Goal: Book appointment/travel/reservation

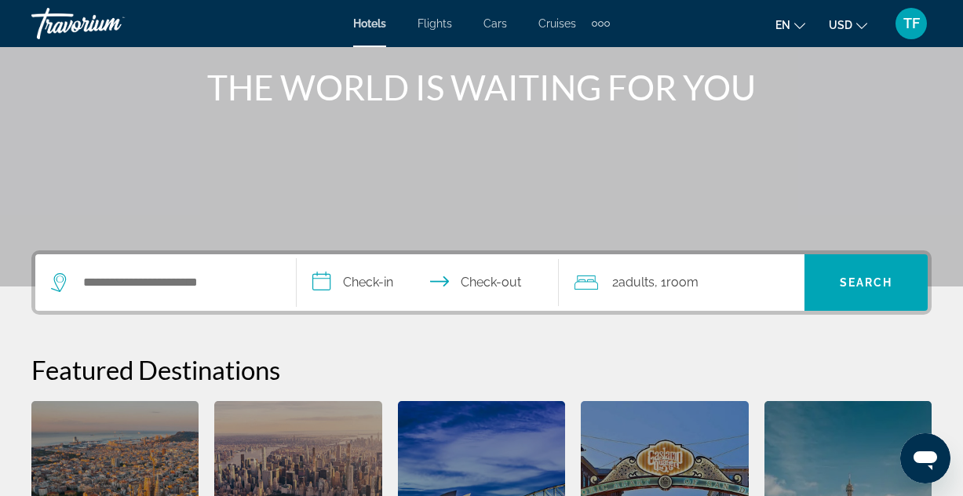
scroll to position [199, 0]
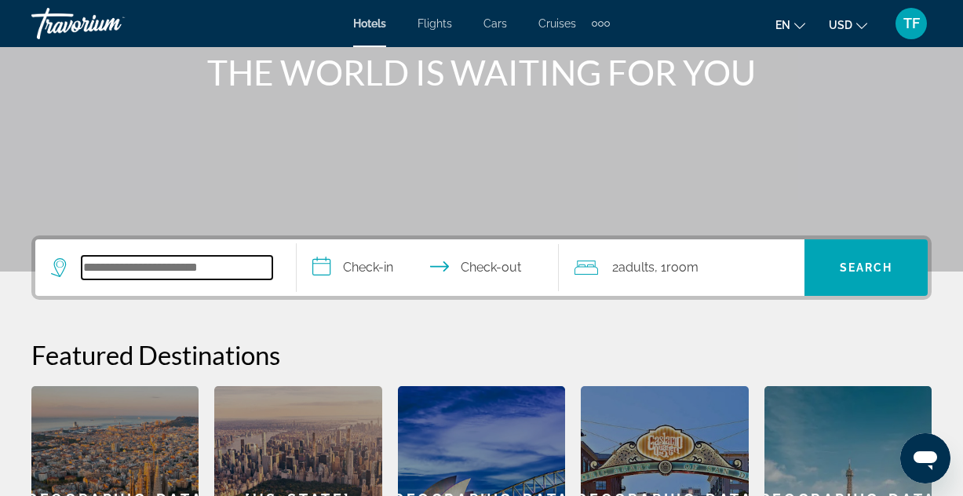
click at [217, 264] on input "Search widget" at bounding box center [177, 268] width 191 height 24
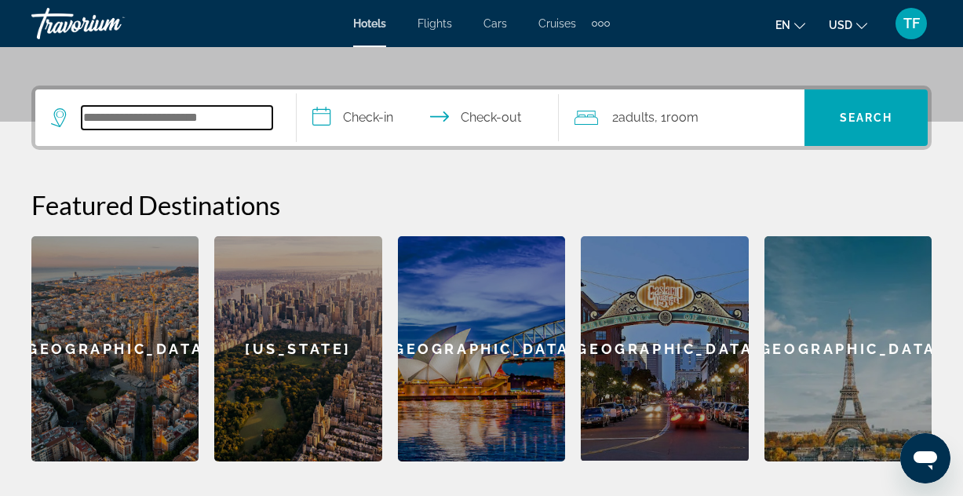
scroll to position [381, 0]
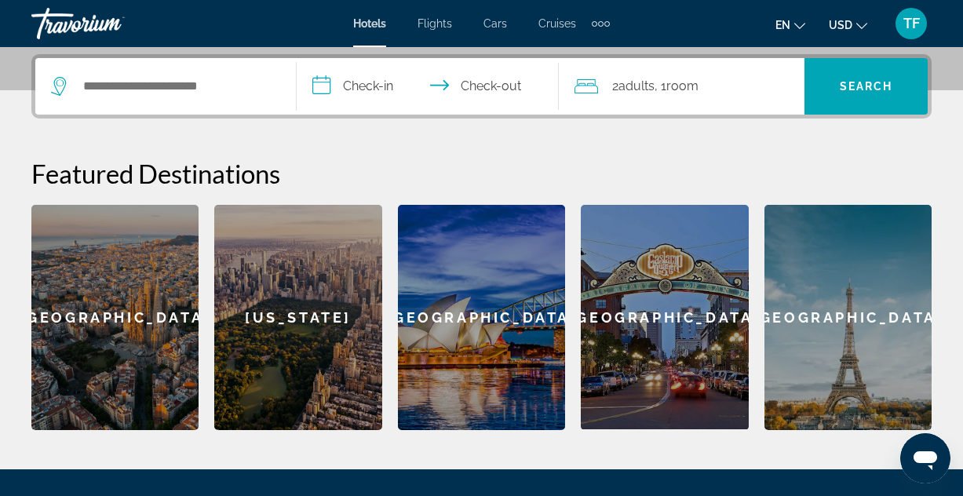
click at [646, 309] on div "San Diego" at bounding box center [664, 317] width 167 height 224
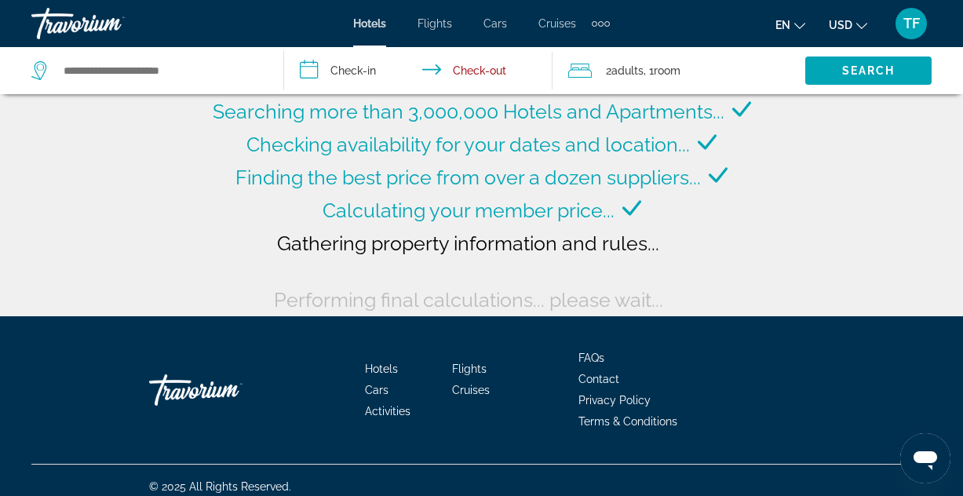
scroll to position [137, 0]
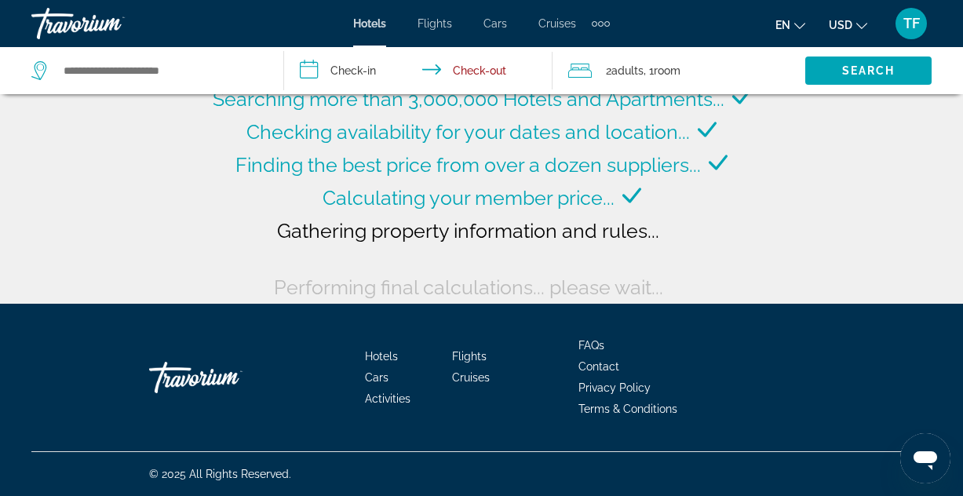
type input "**********"
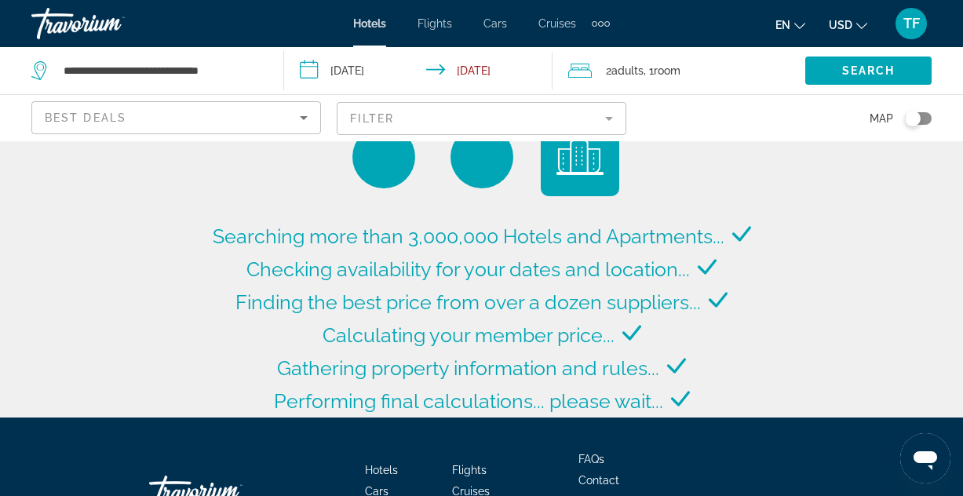
click at [126, 120] on span "Best Deals" at bounding box center [86, 117] width 82 height 13
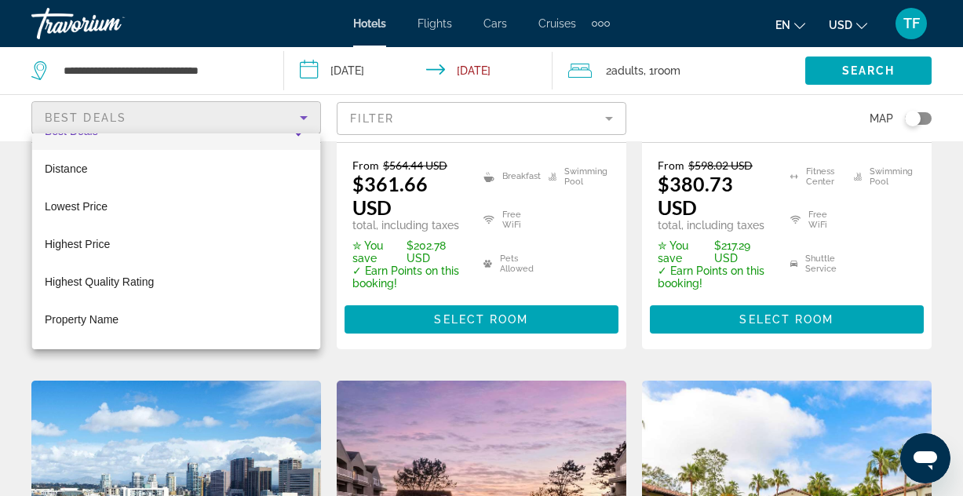
scroll to position [478, 0]
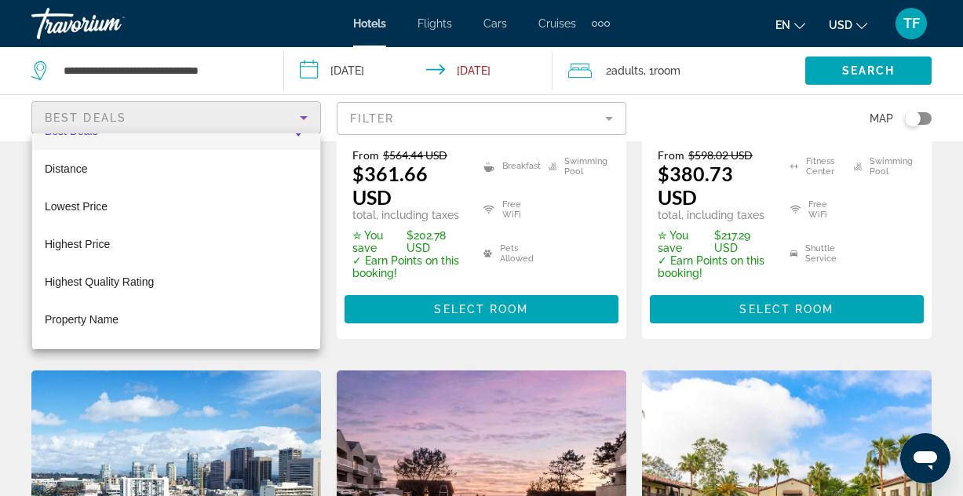
click at [483, 336] on div at bounding box center [481, 248] width 963 height 496
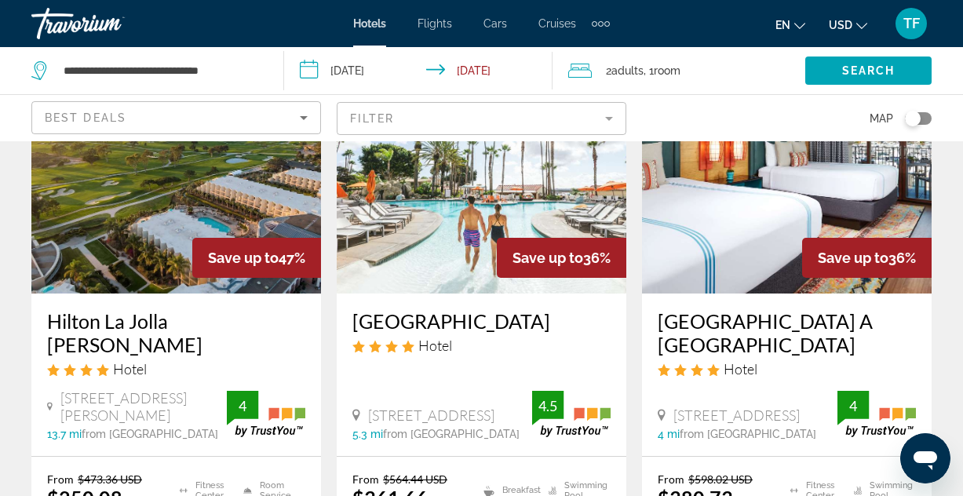
scroll to position [0, 0]
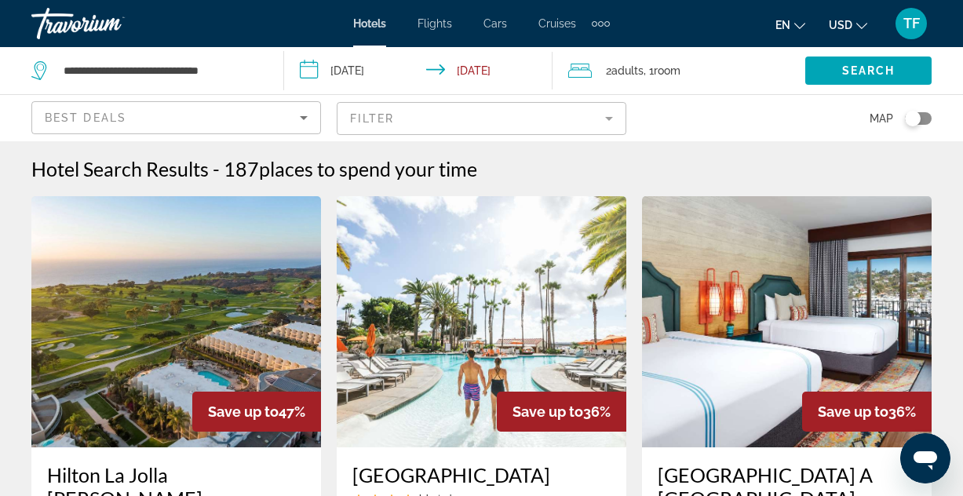
click at [242, 110] on div "Best Deals" at bounding box center [172, 117] width 255 height 19
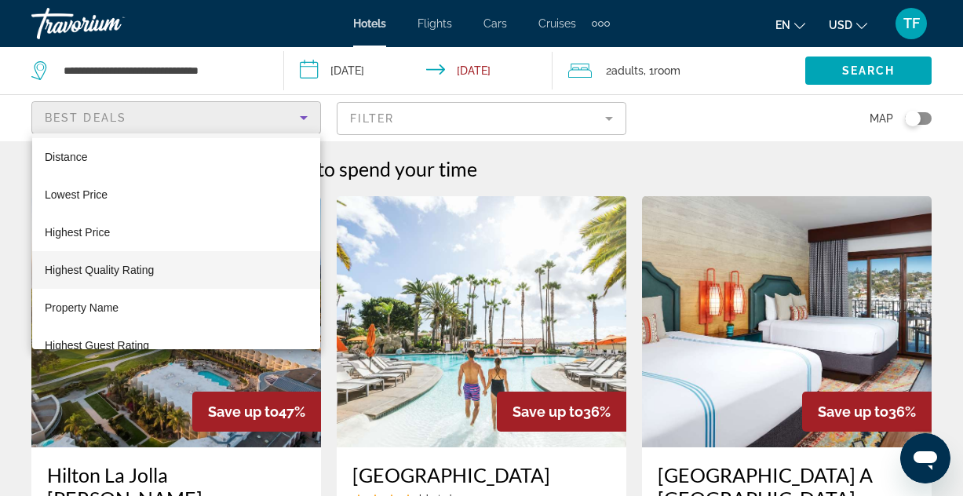
scroll to position [60, 0]
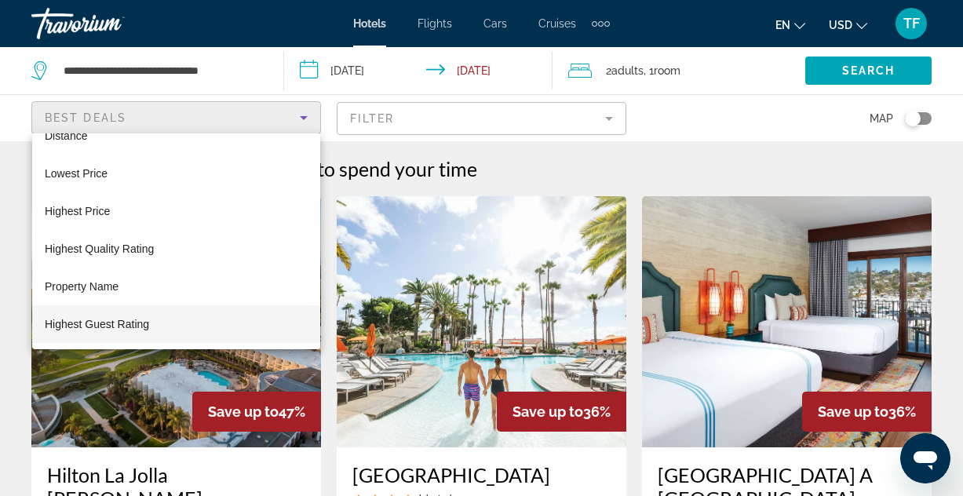
click at [162, 327] on mat-option "Highest Guest Rating" at bounding box center [176, 324] width 288 height 38
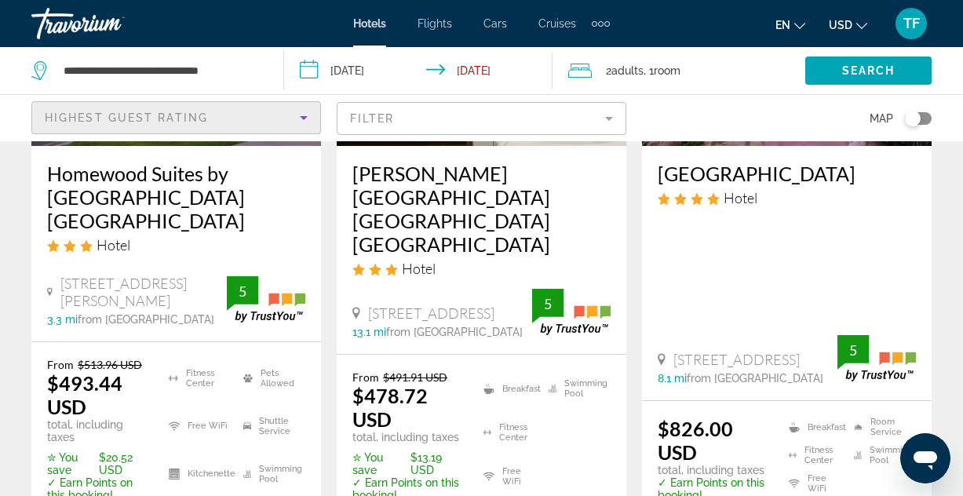
scroll to position [996, 0]
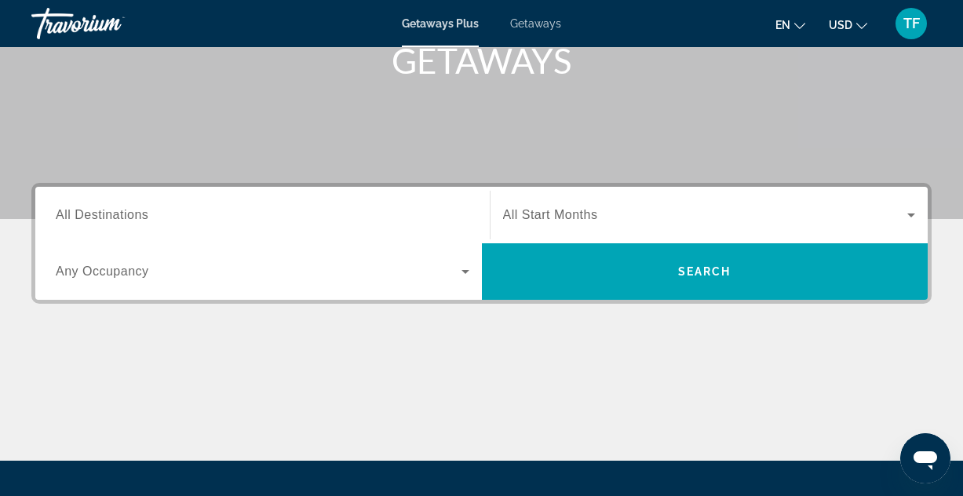
scroll to position [273, 0]
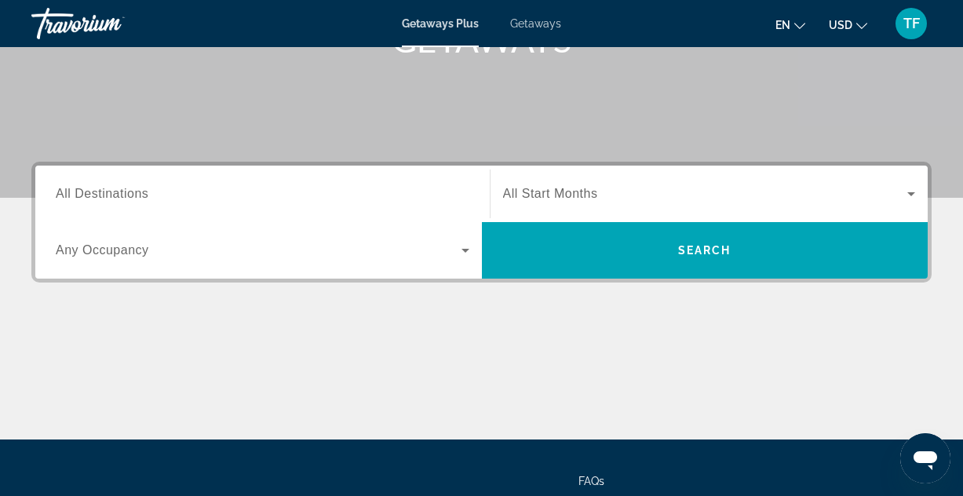
click at [103, 193] on span "All Destinations" at bounding box center [102, 193] width 93 height 13
click at [103, 193] on input "Destination All Destinations" at bounding box center [262, 194] width 413 height 19
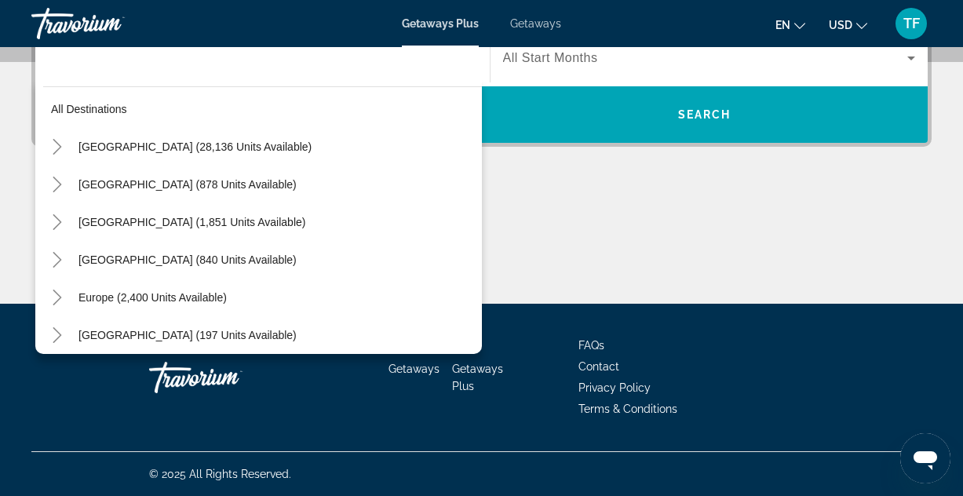
scroll to position [0, 0]
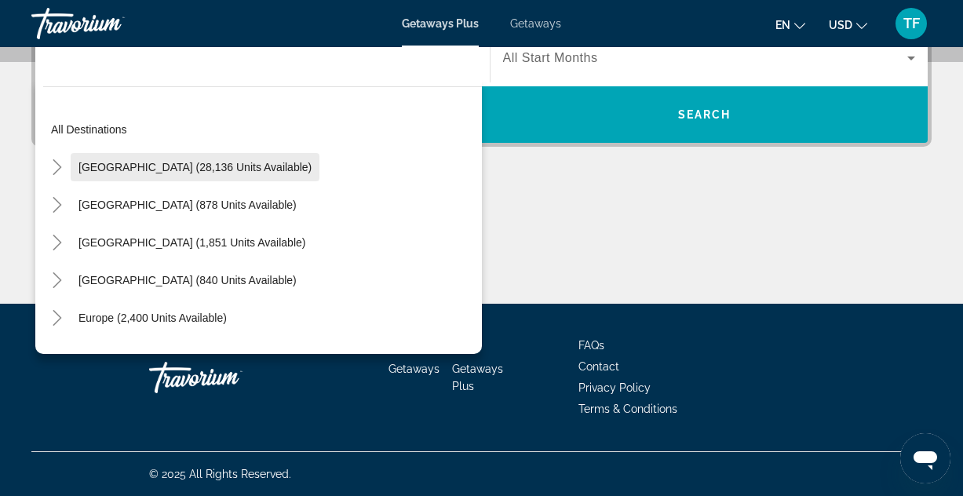
click at [204, 169] on span "United States (28,136 units available)" at bounding box center [194, 167] width 233 height 13
type input "**********"
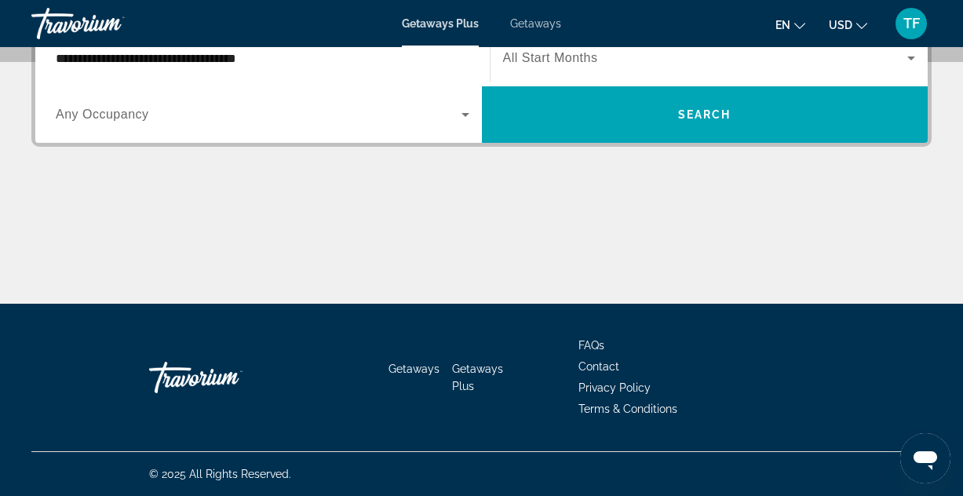
scroll to position [384, 0]
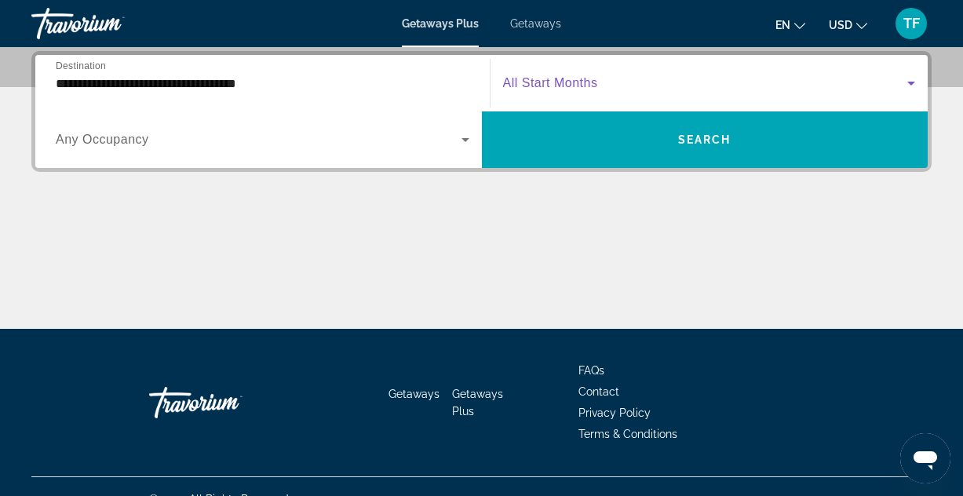
click at [610, 83] on span "Search widget" at bounding box center [705, 83] width 405 height 19
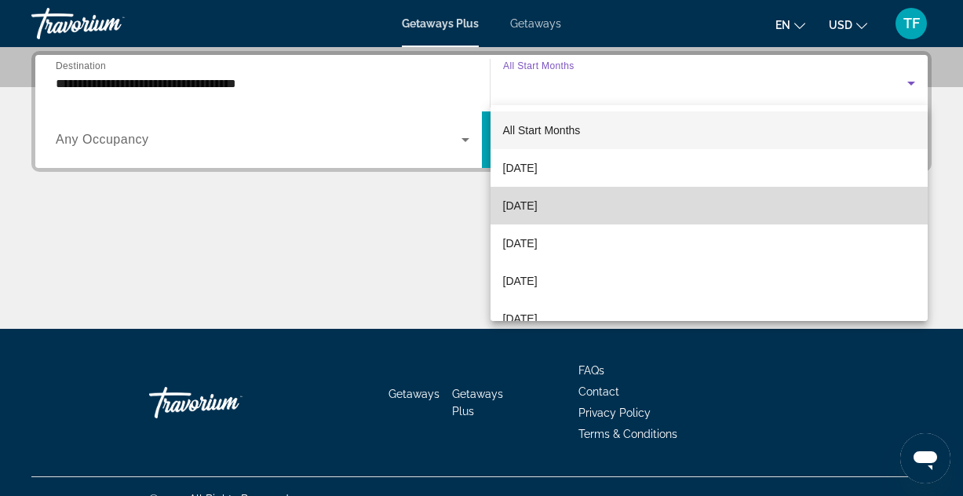
click at [537, 209] on span "November 2025" at bounding box center [520, 205] width 35 height 19
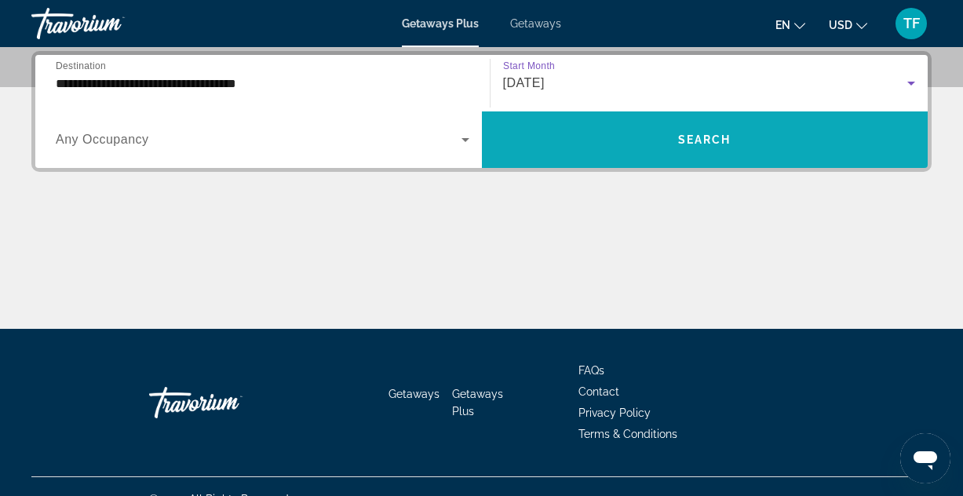
click at [688, 146] on span "Search widget" at bounding box center [705, 140] width 446 height 38
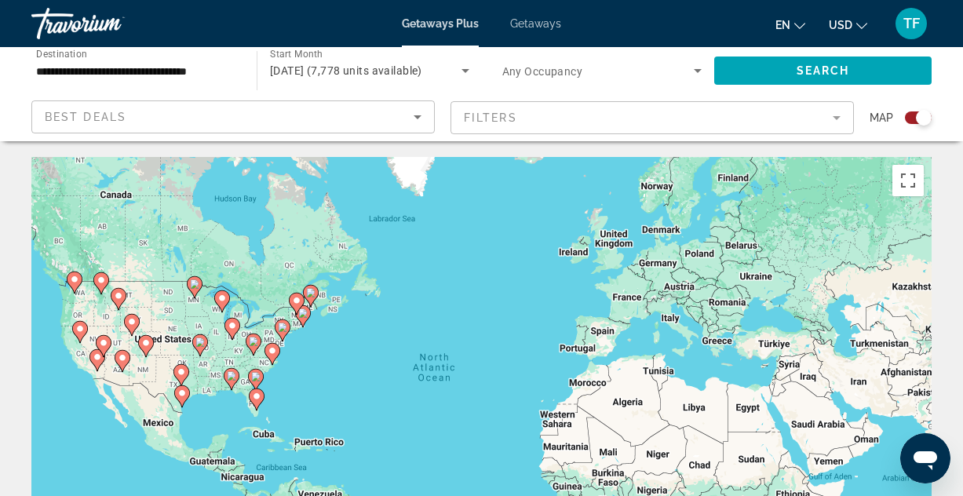
click at [167, 116] on div "Best Deals" at bounding box center [229, 116] width 369 height 19
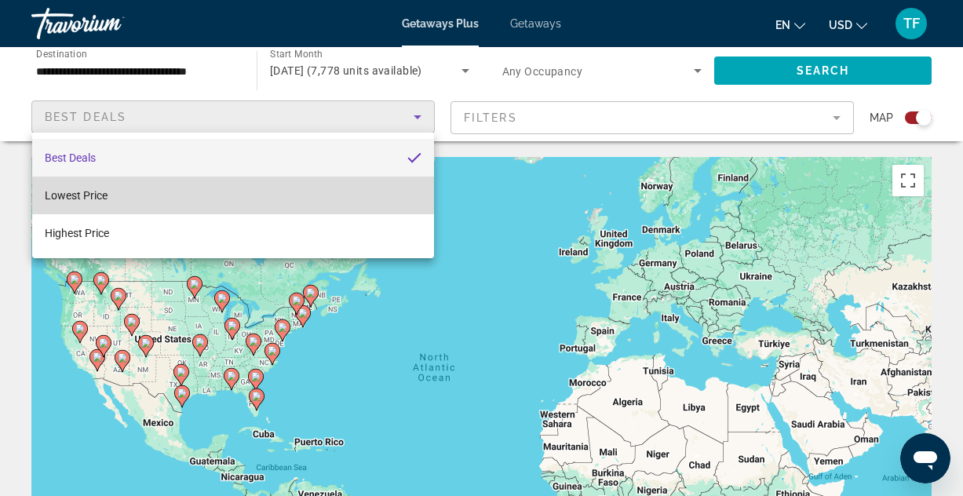
click at [158, 191] on mat-option "Lowest Price" at bounding box center [233, 196] width 402 height 38
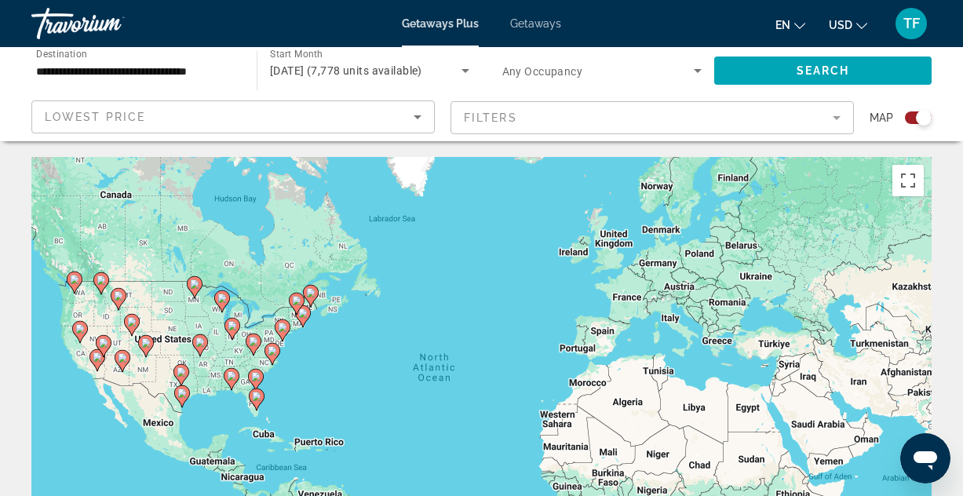
click at [488, 109] on mat-form-field "Filters" at bounding box center [651, 117] width 403 height 33
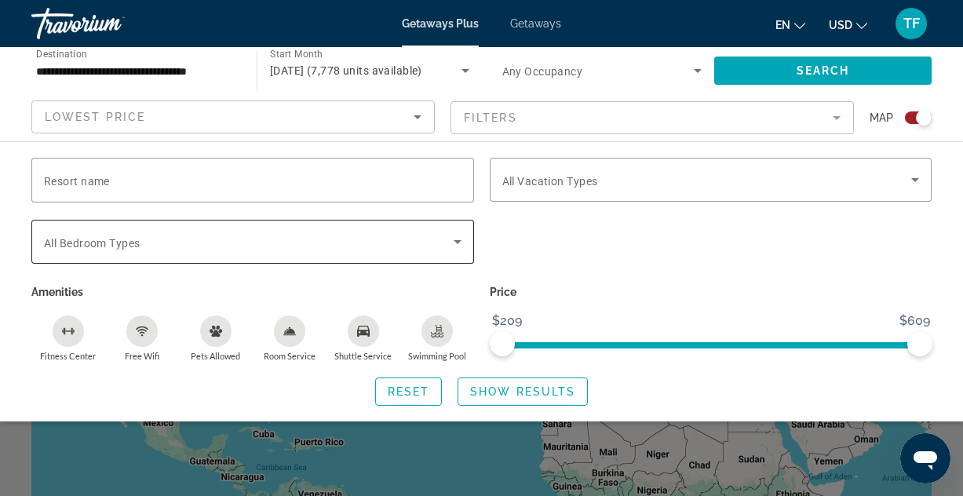
click at [179, 239] on span "Search widget" at bounding box center [249, 241] width 410 height 19
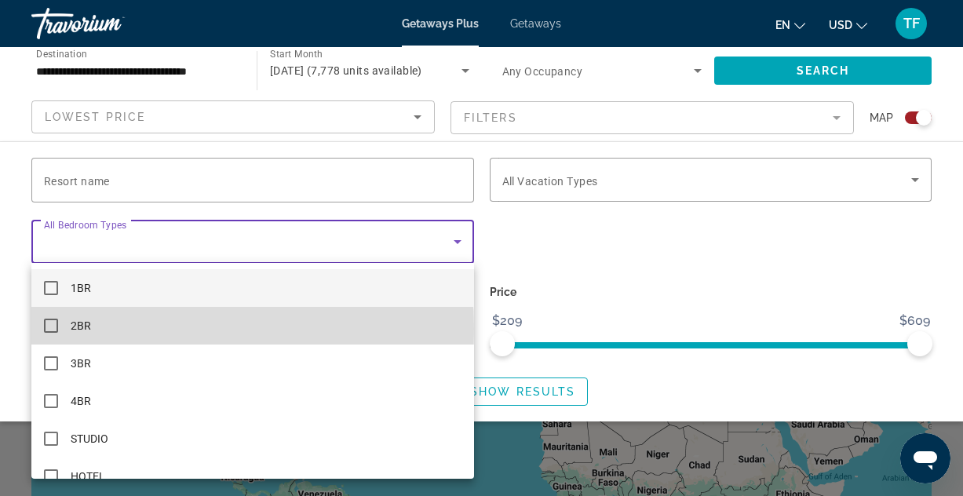
click at [104, 329] on mat-option "2BR" at bounding box center [252, 326] width 442 height 38
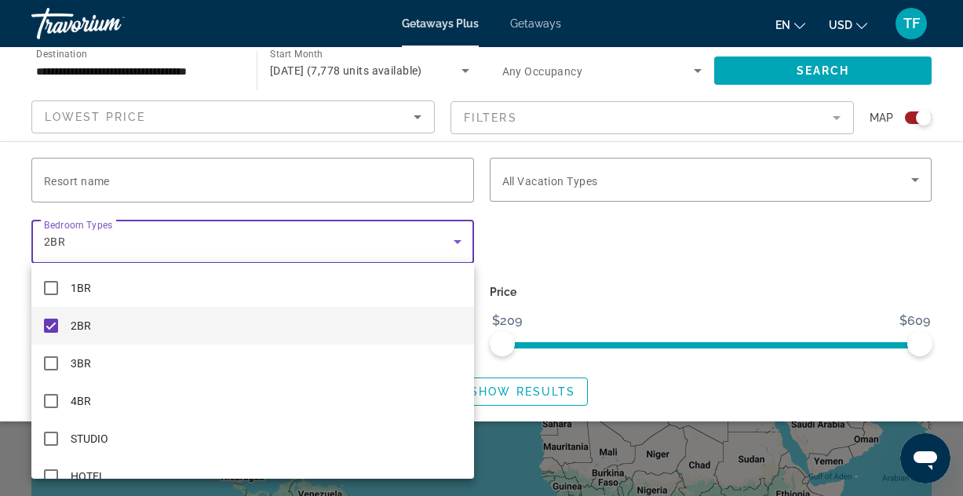
click at [595, 178] on div at bounding box center [481, 248] width 963 height 496
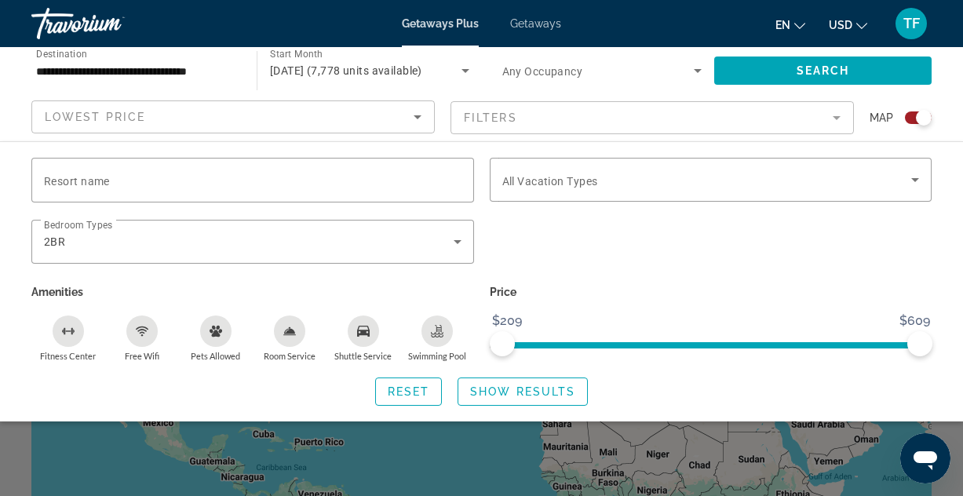
click at [595, 178] on span "All Vacation Types" at bounding box center [550, 181] width 96 height 13
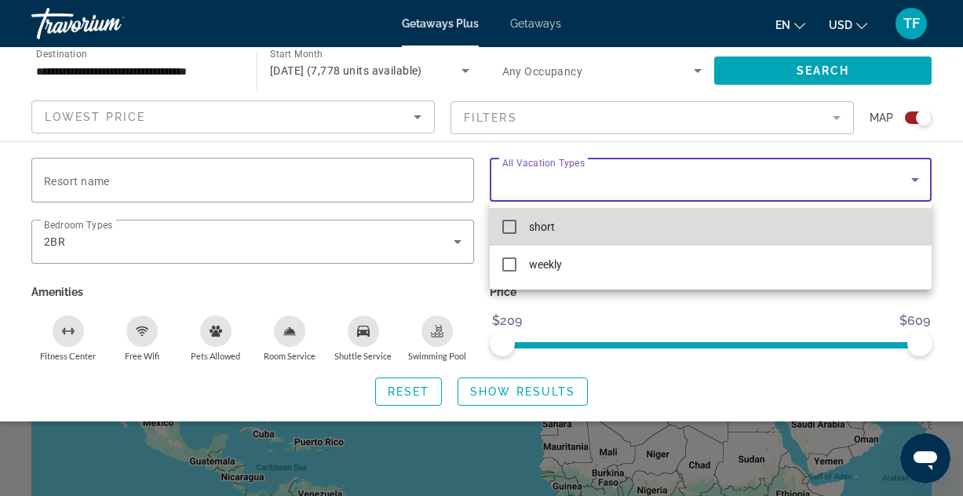
click at [578, 228] on mat-option "short" at bounding box center [711, 227] width 442 height 38
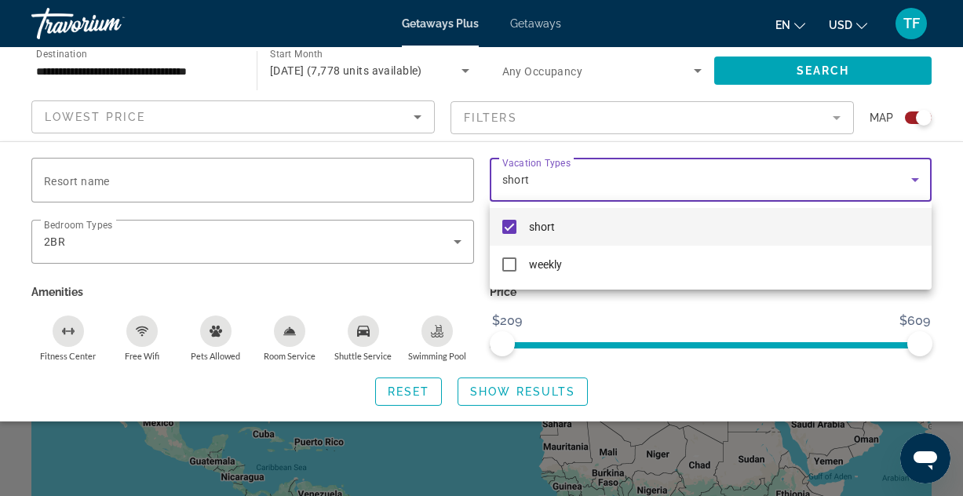
click at [678, 322] on div at bounding box center [481, 248] width 963 height 496
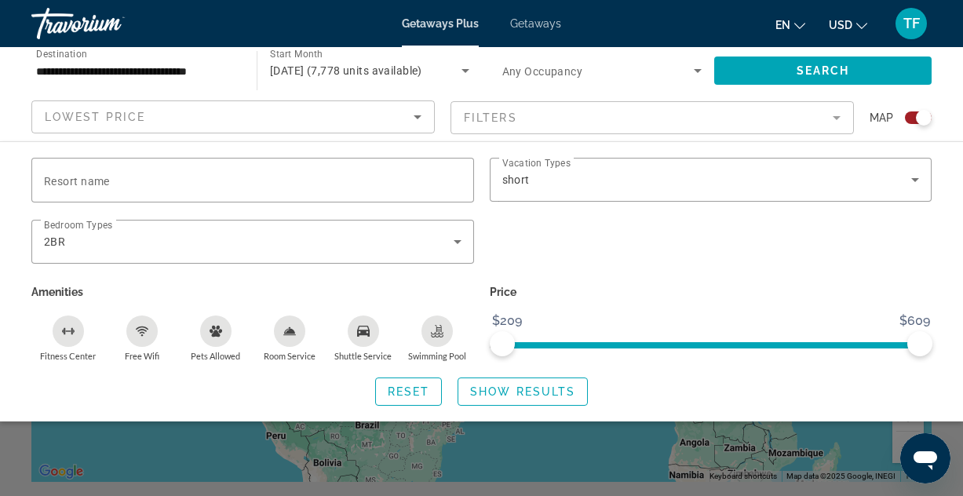
scroll to position [148, 0]
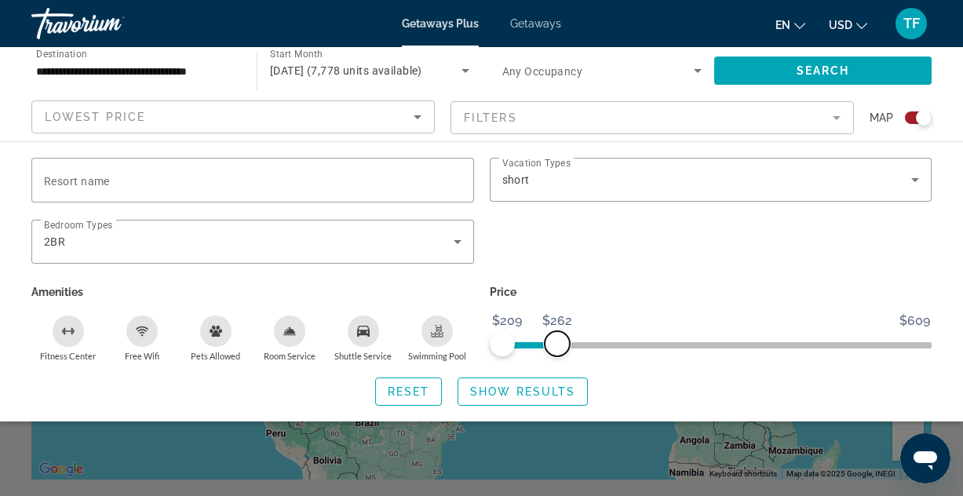
drag, startPoint x: 920, startPoint y: 341, endPoint x: 557, endPoint y: 366, distance: 363.3
click at [557, 366] on div "Resort name Vacation Types All Vacation Types short Bedroom Types All Bedroom T…" at bounding box center [481, 282] width 963 height 248
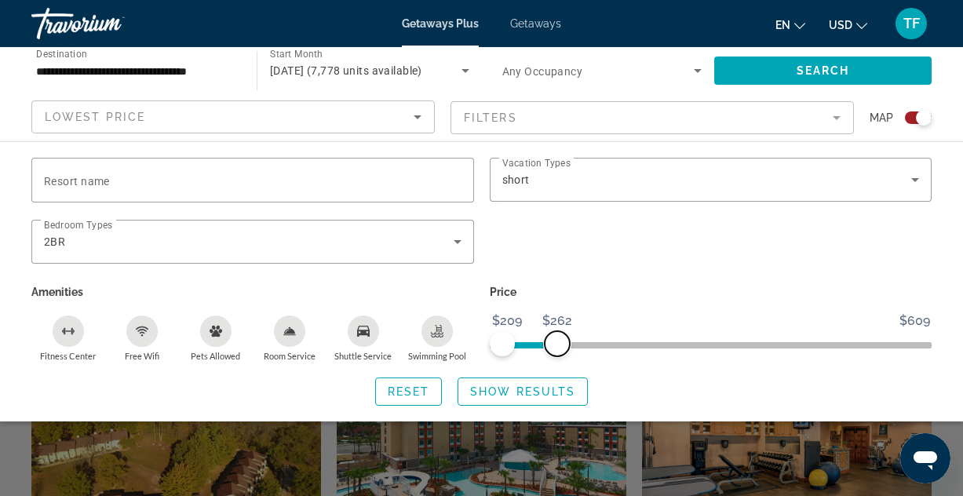
scroll to position [339, 0]
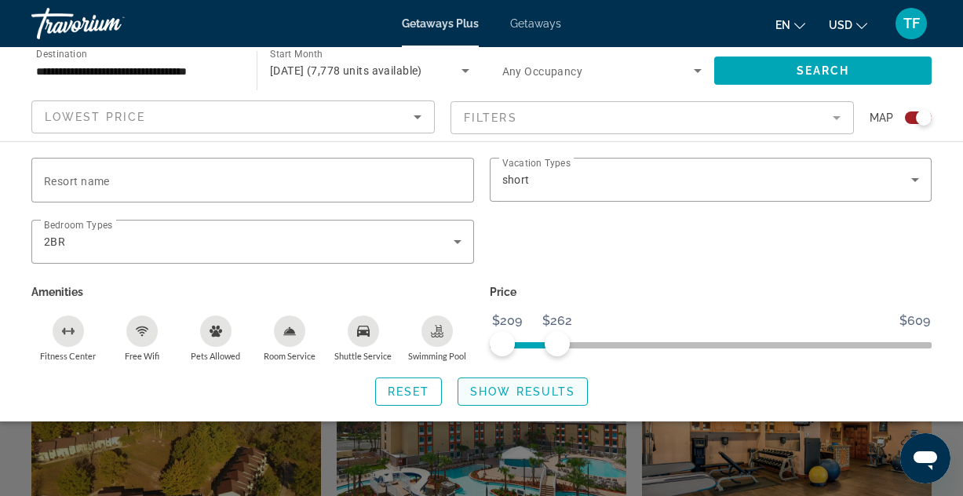
click at [501, 391] on span "Show Results" at bounding box center [522, 391] width 105 height 13
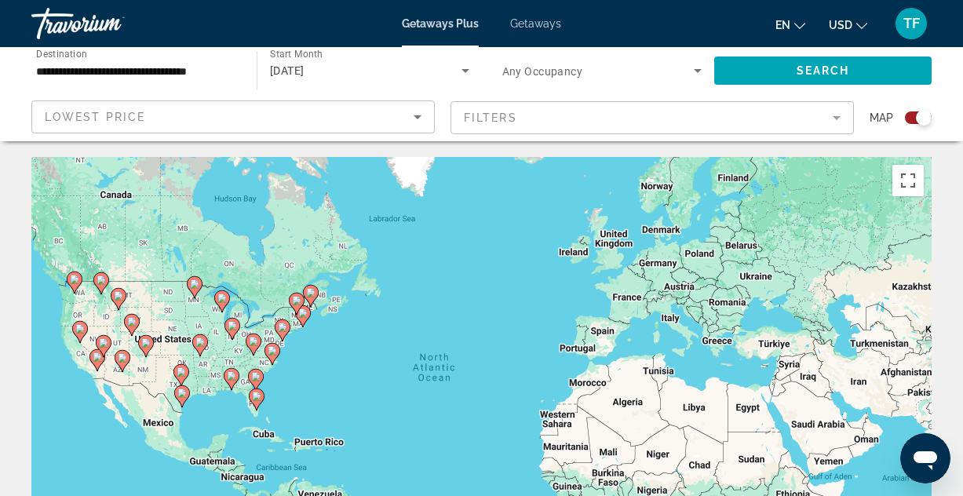
click at [249, 402] on gmp-advanced-marker "Main content" at bounding box center [257, 400] width 16 height 24
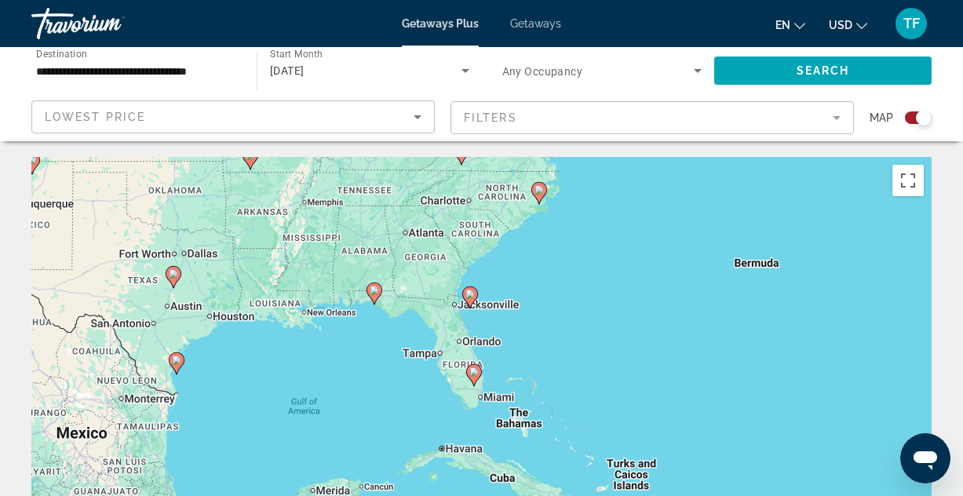
click at [432, 360] on div "To activate drag with keyboard, press Alt + Enter. Once in keyboard drag state,…" at bounding box center [481, 392] width 900 height 471
click at [445, 331] on div "To activate drag with keyboard, press Alt + Enter. Once in keyboard drag state,…" at bounding box center [481, 392] width 900 height 471
click at [450, 361] on div "To activate drag with keyboard, press Alt + Enter. Once in keyboard drag state,…" at bounding box center [481, 392] width 900 height 471
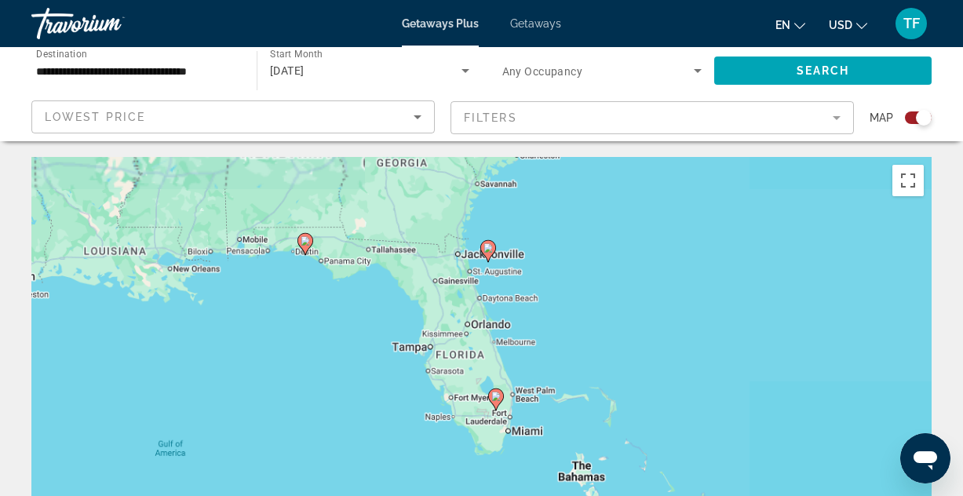
click at [450, 361] on div "To activate drag with keyboard, press Alt + Enter. Once in keyboard drag state,…" at bounding box center [481, 392] width 900 height 471
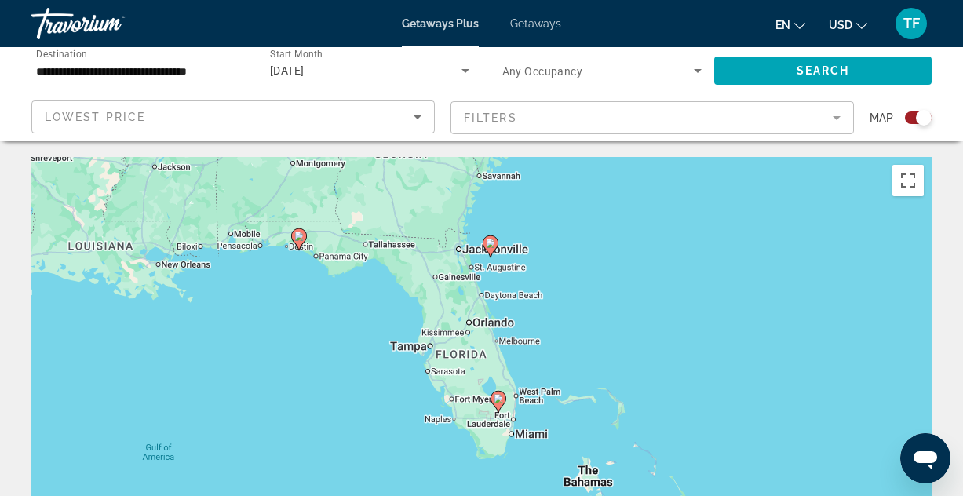
click at [504, 410] on gmp-advanced-marker "Main content" at bounding box center [498, 402] width 16 height 24
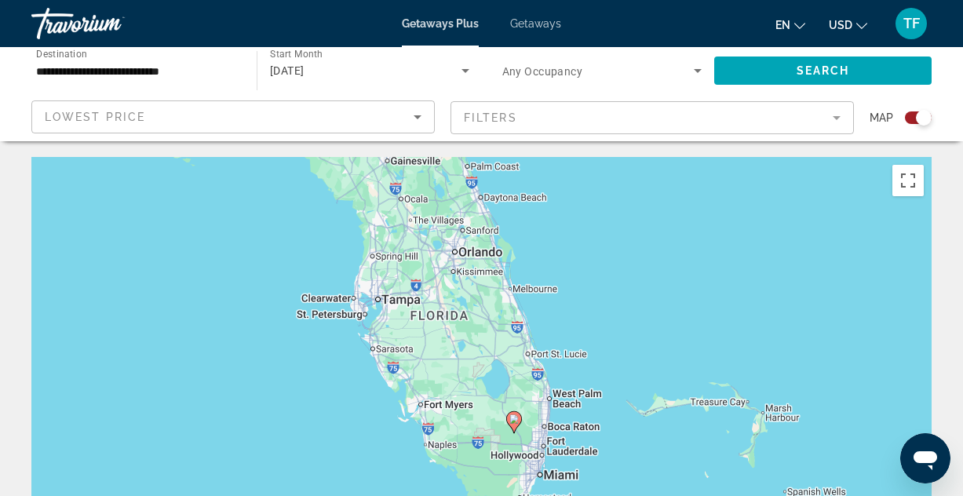
click at [696, 73] on icon "Search widget" at bounding box center [697, 70] width 19 height 19
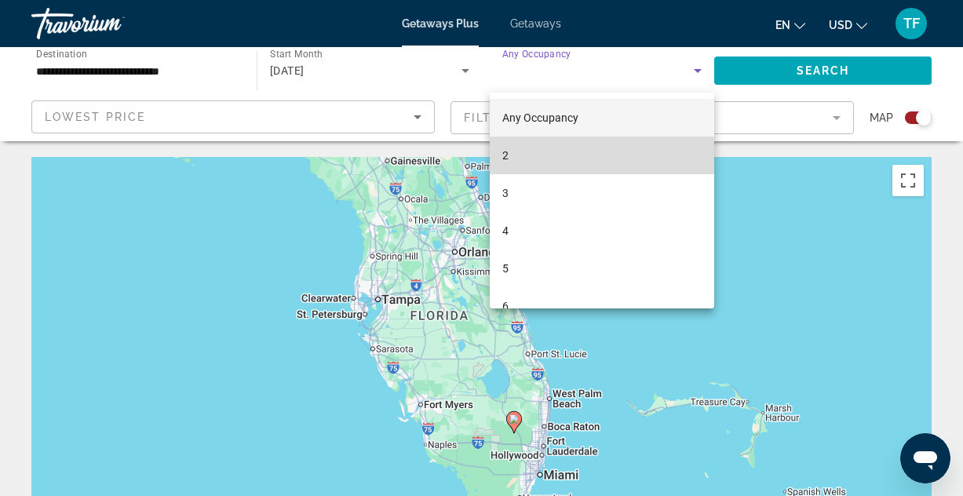
click at [536, 156] on mat-option "2" at bounding box center [602, 156] width 225 height 38
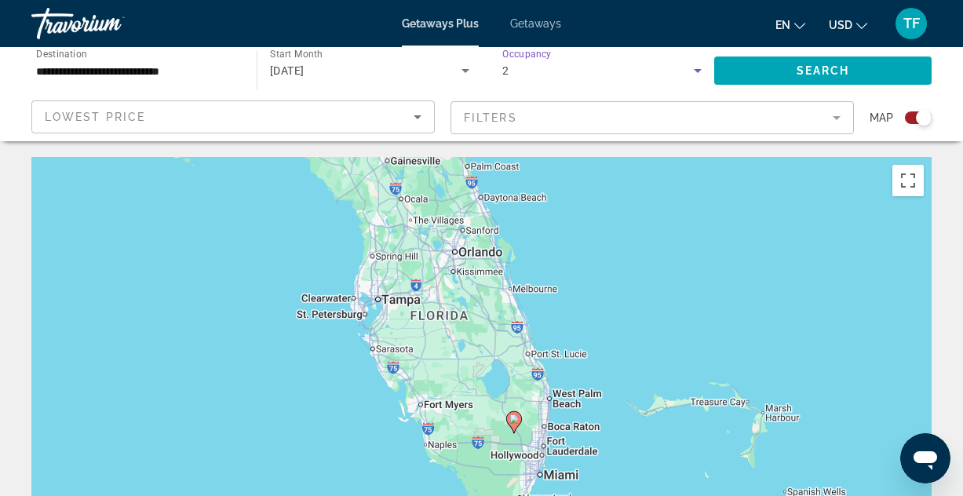
click at [501, 115] on mat-form-field "Filters" at bounding box center [651, 117] width 403 height 33
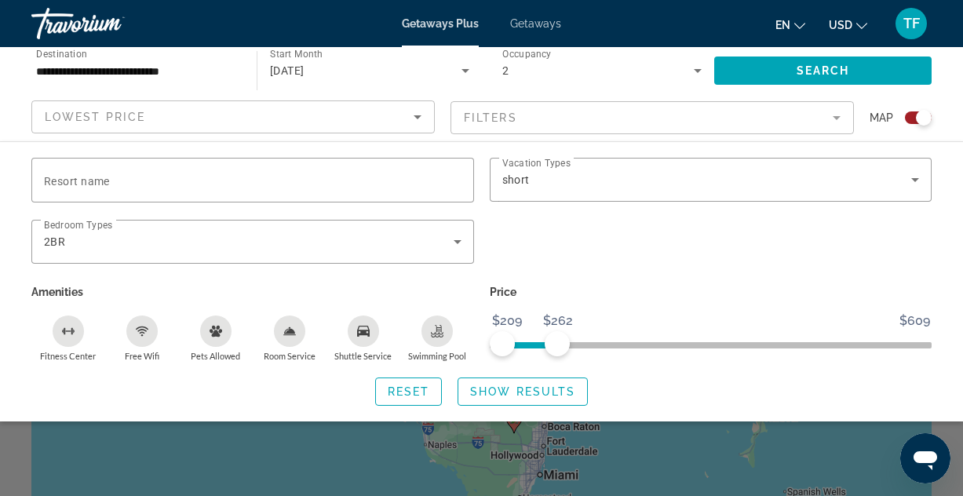
click at [632, 71] on div "2" at bounding box center [598, 70] width 192 height 19
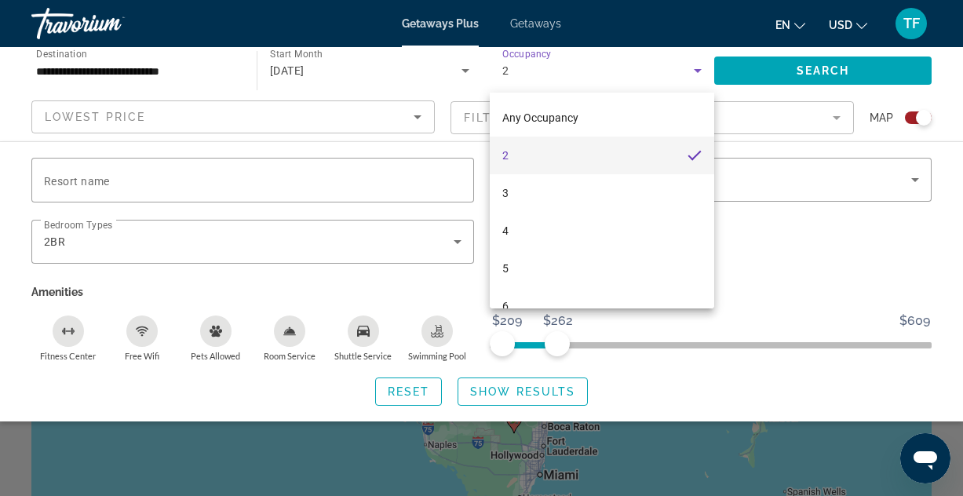
click at [949, 217] on div at bounding box center [481, 248] width 963 height 496
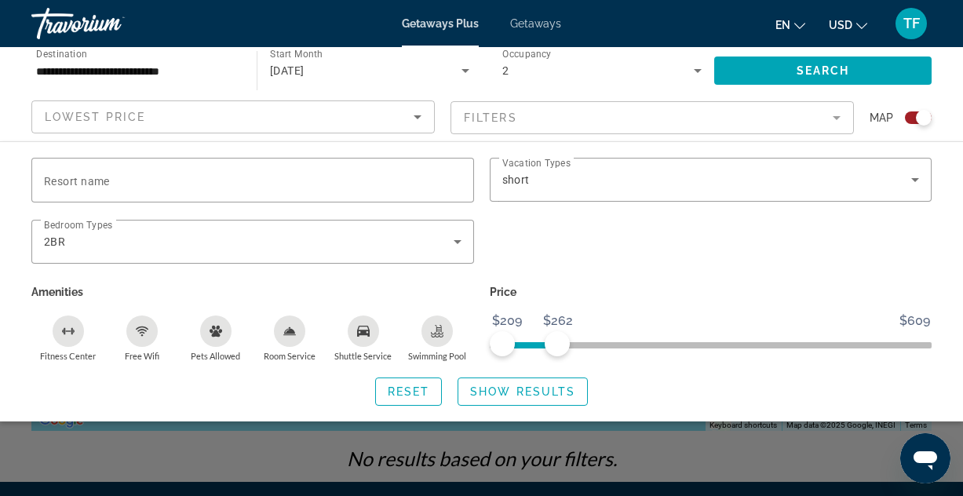
scroll to position [253, 0]
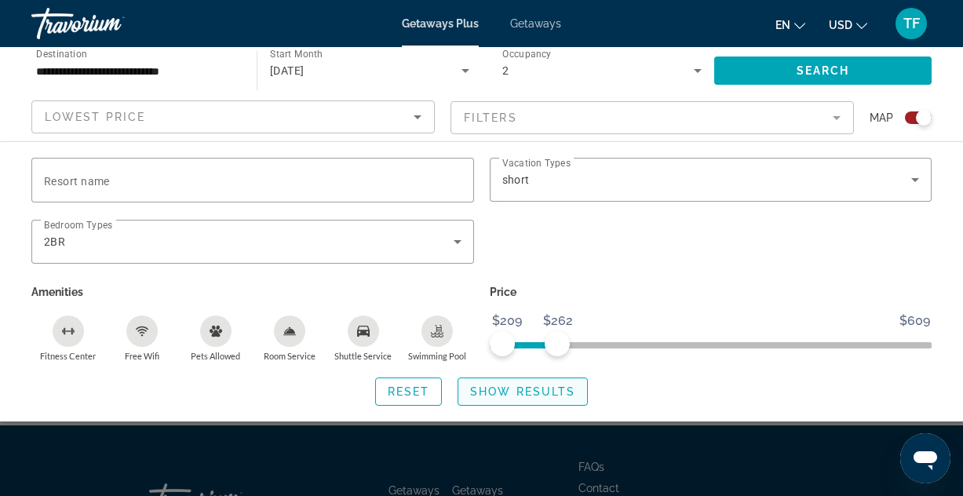
click at [534, 386] on span "Show Results" at bounding box center [522, 391] width 105 height 13
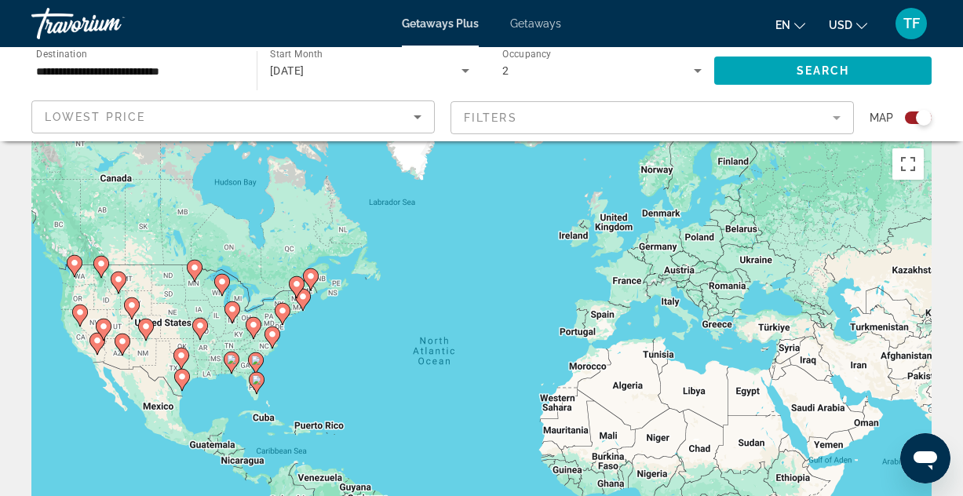
scroll to position [17, 0]
click at [259, 381] on image "Main content" at bounding box center [256, 378] width 9 height 9
type input "**********"
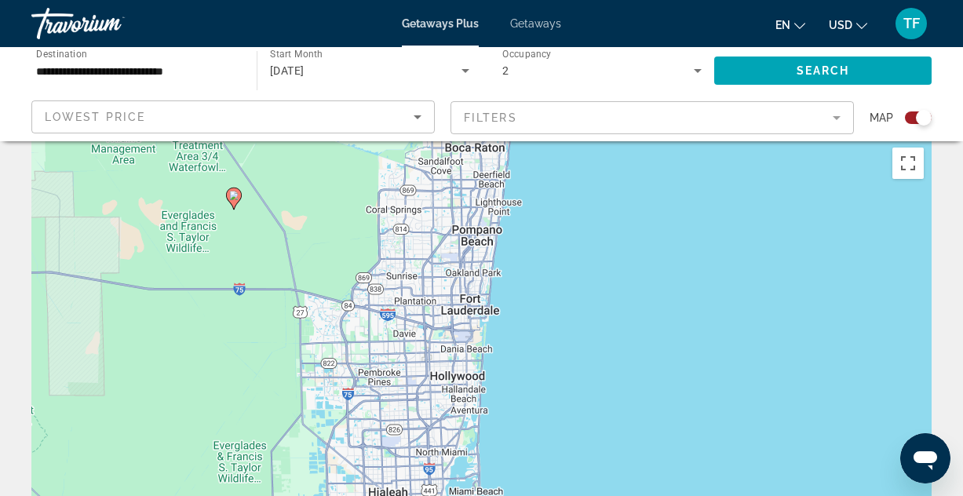
click at [453, 315] on div "To navigate, press the arrow keys. To activate drag with keyboard, press Alt + …" at bounding box center [481, 375] width 900 height 471
click at [548, 115] on mat-form-field "Filters" at bounding box center [651, 117] width 403 height 33
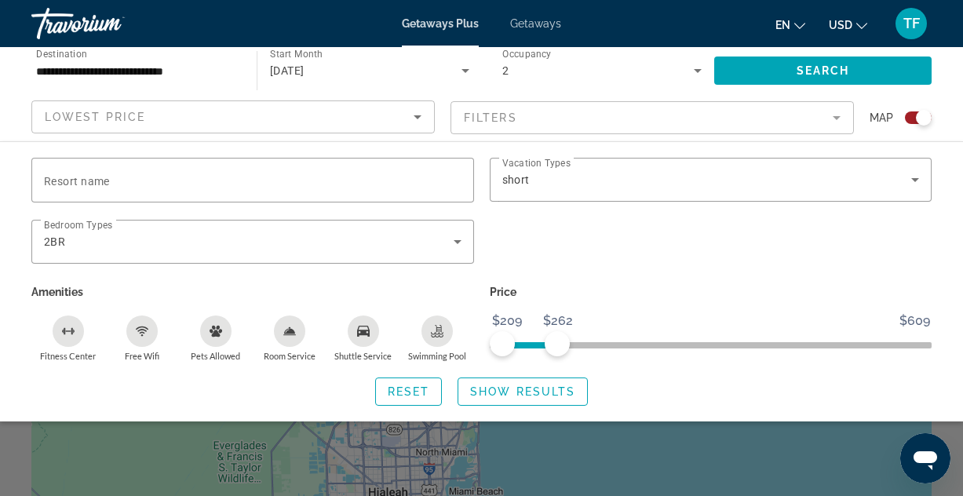
click at [516, 20] on span "Getaways" at bounding box center [535, 23] width 51 height 13
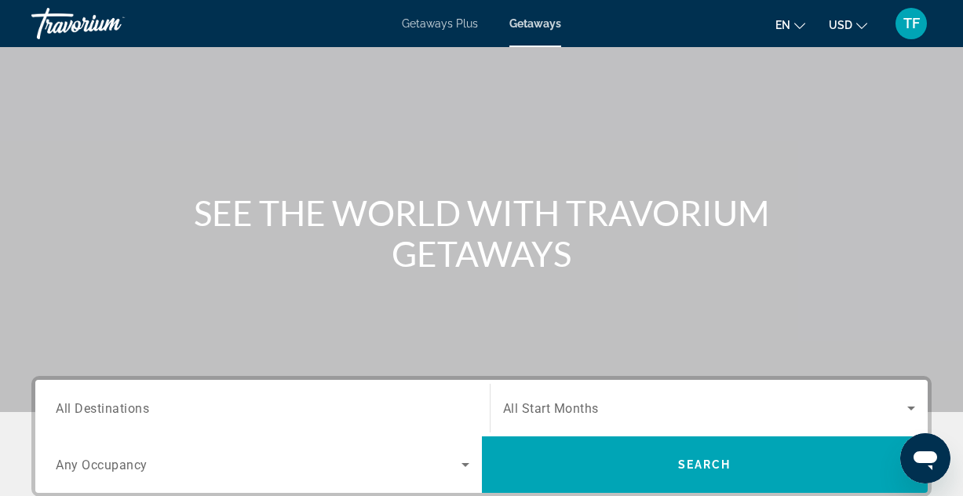
scroll to position [180, 0]
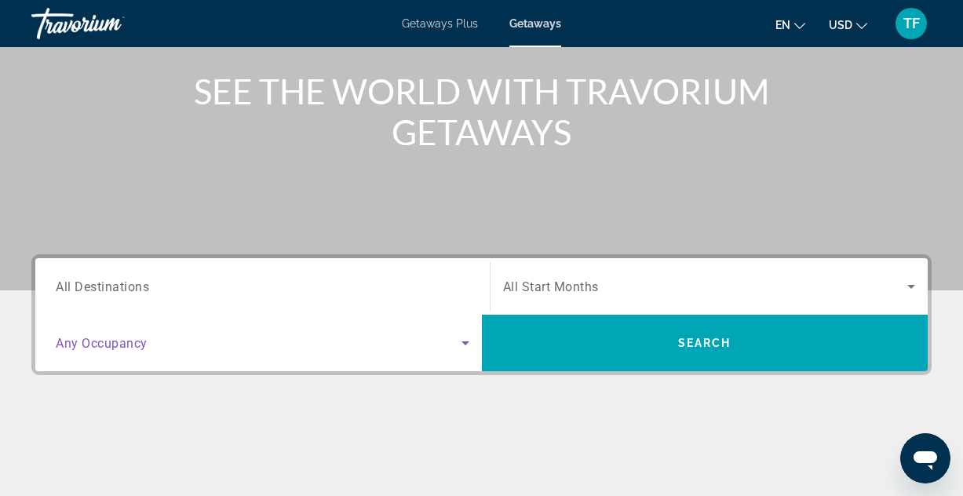
click at [246, 344] on span "Search widget" at bounding box center [259, 342] width 406 height 19
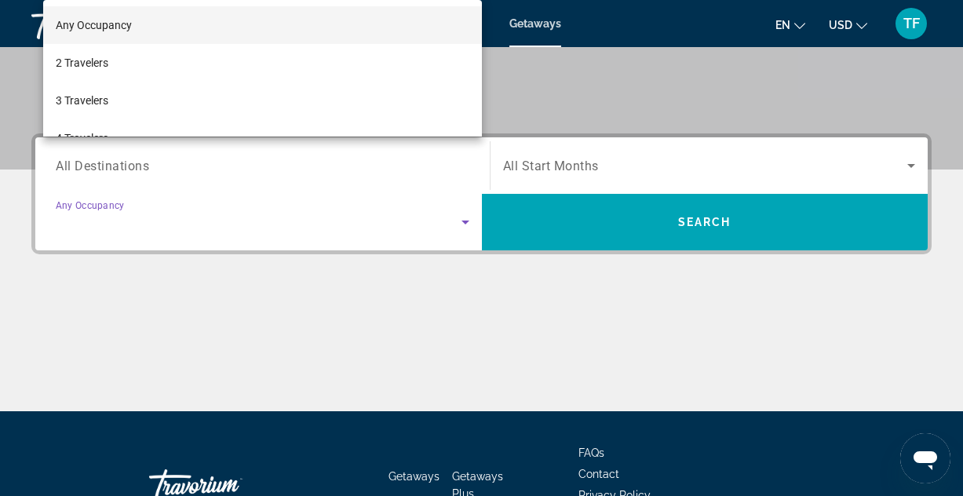
scroll to position [384, 0]
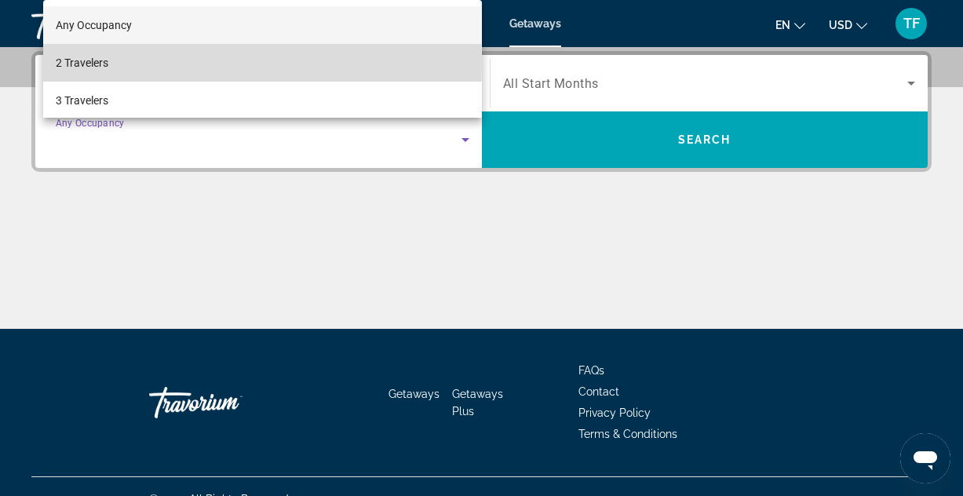
click at [144, 63] on mat-option "2 Travelers" at bounding box center [262, 63] width 439 height 38
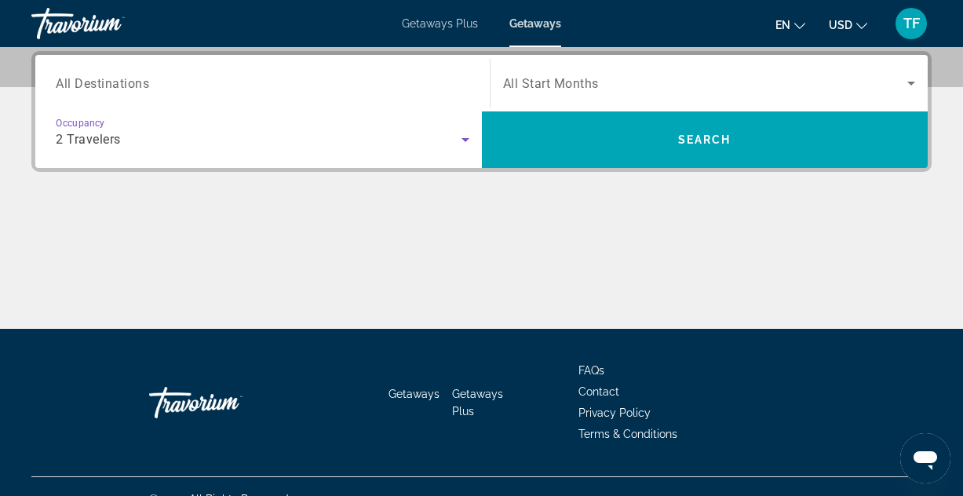
click at [591, 78] on span "All Start Months" at bounding box center [551, 83] width 96 height 15
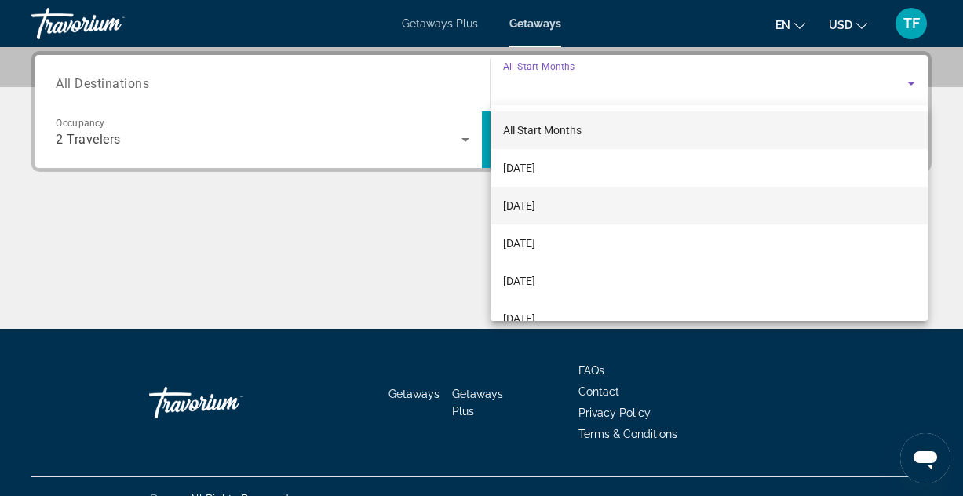
click at [535, 209] on span "November 2025" at bounding box center [519, 205] width 32 height 19
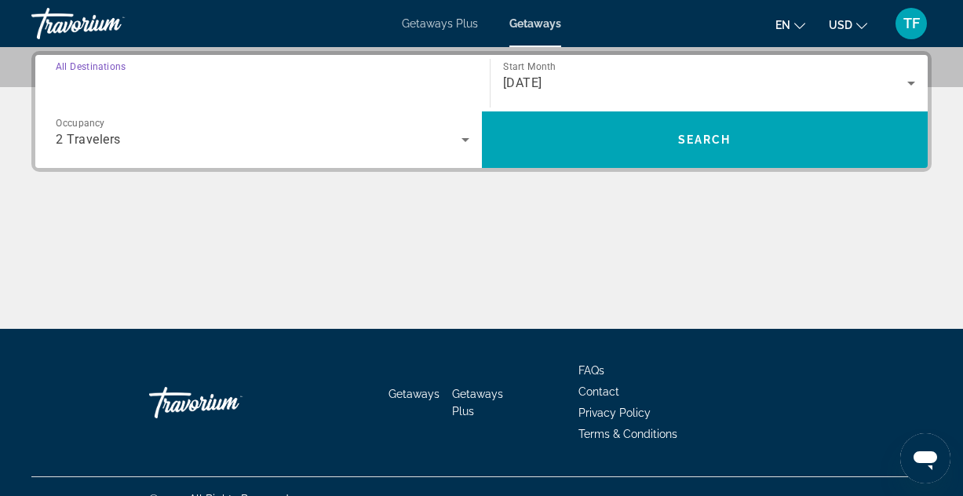
click at [196, 78] on input "Destination All Destinations" at bounding box center [262, 84] width 413 height 19
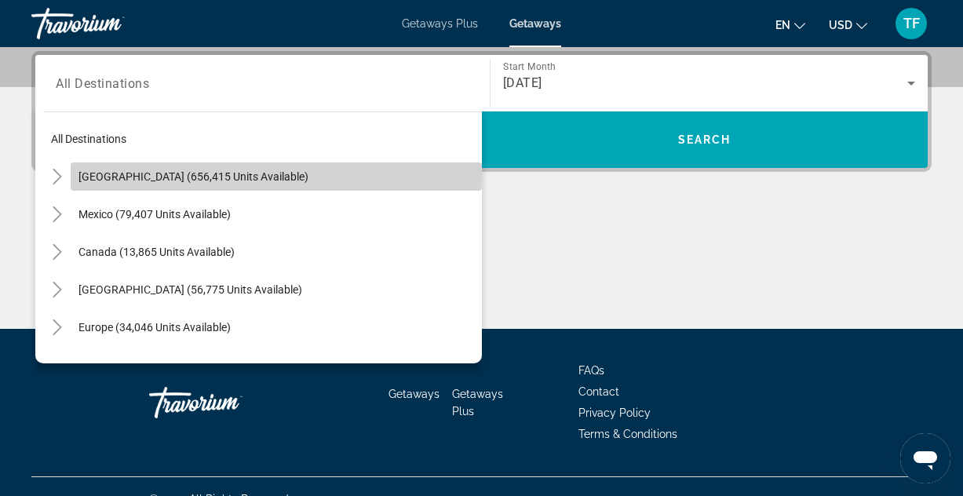
click at [196, 173] on span "United States (656,415 units available)" at bounding box center [193, 176] width 230 height 13
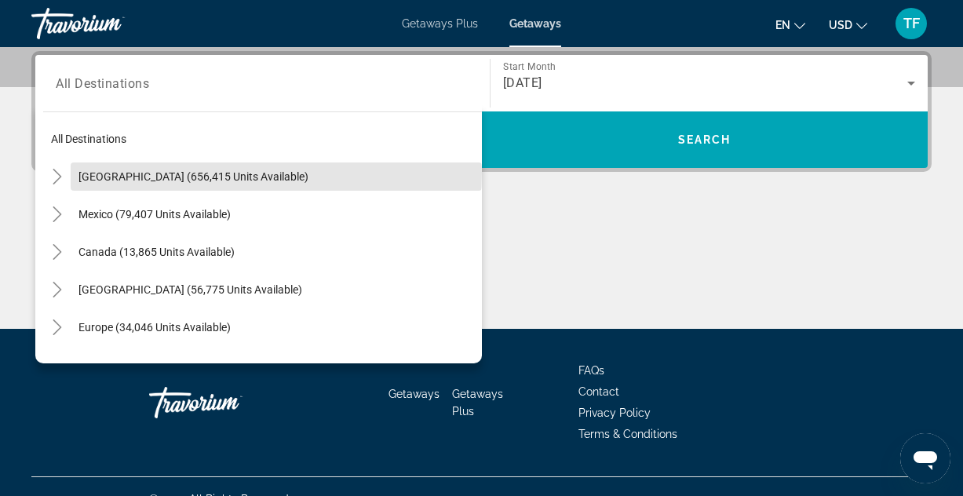
type input "**********"
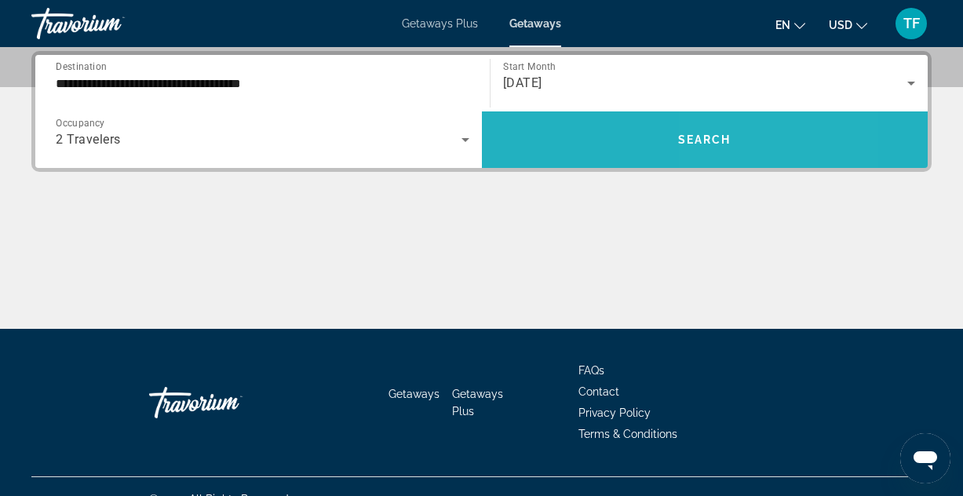
click at [762, 128] on span "Search widget" at bounding box center [705, 140] width 446 height 38
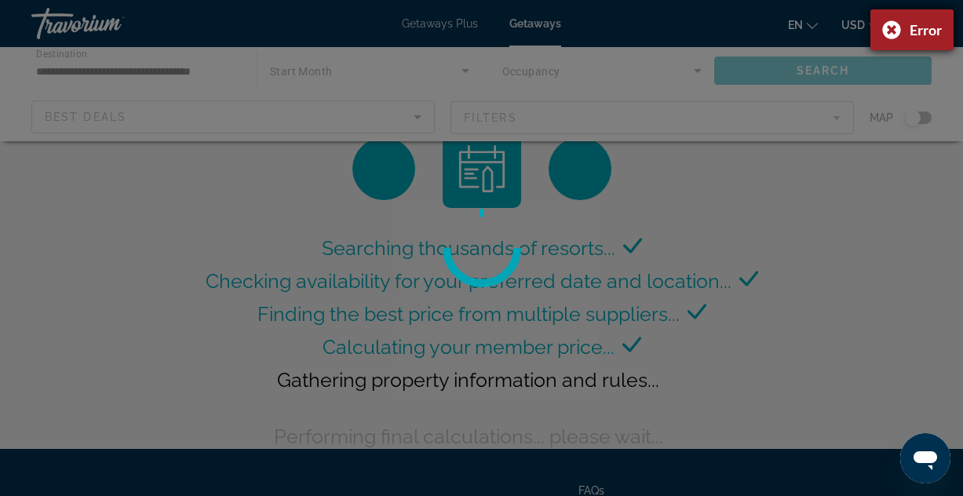
click at [888, 31] on div "Error" at bounding box center [911, 29] width 83 height 41
